Goal: Transaction & Acquisition: Book appointment/travel/reservation

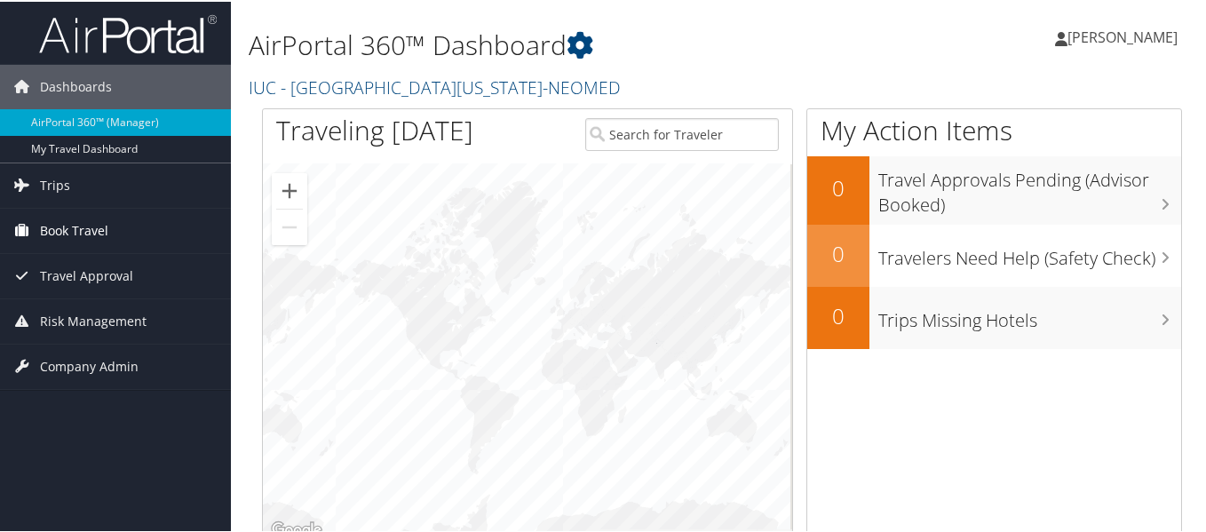
click at [84, 227] on span "Book Travel" at bounding box center [74, 229] width 68 height 44
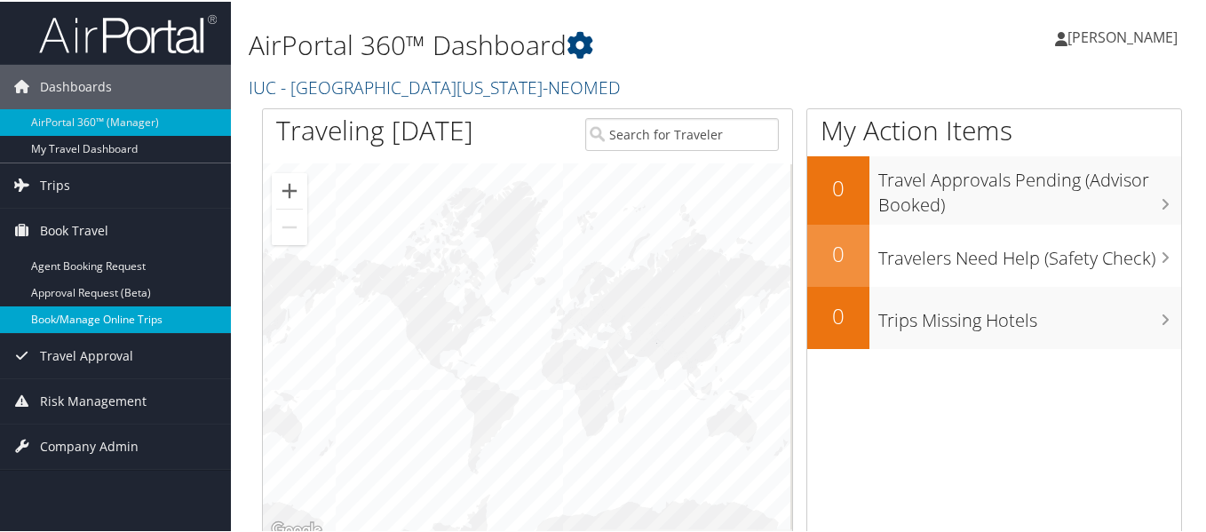
click at [109, 321] on link "Book/Manage Online Trips" at bounding box center [115, 318] width 231 height 27
